Goal: Task Accomplishment & Management: Use online tool/utility

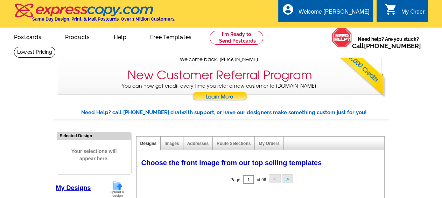
select select "785"
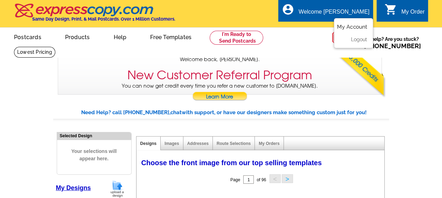
click at [350, 26] on link "My Account" at bounding box center [352, 27] width 30 height 6
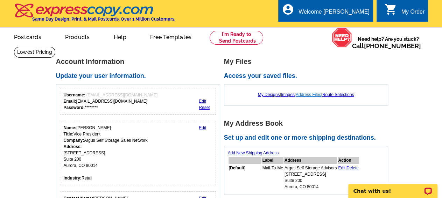
click at [309, 96] on link "Address Files" at bounding box center [309, 94] width 26 height 5
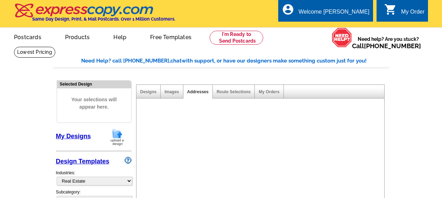
select select "785"
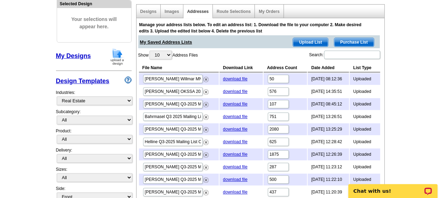
click at [308, 42] on span "Upload List" at bounding box center [310, 42] width 35 height 8
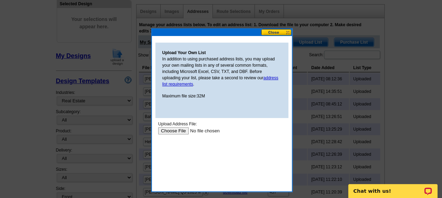
click at [165, 131] on input "file" at bounding box center [202, 130] width 89 height 7
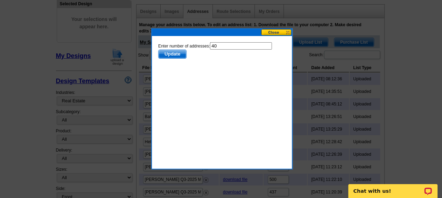
click at [173, 51] on span "Update" at bounding box center [172, 54] width 28 height 8
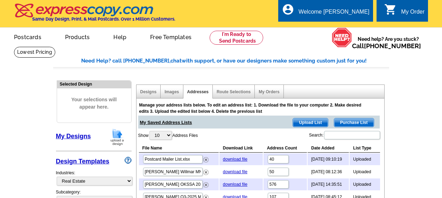
select select "785"
